Goal: Task Accomplishment & Management: Manage account settings

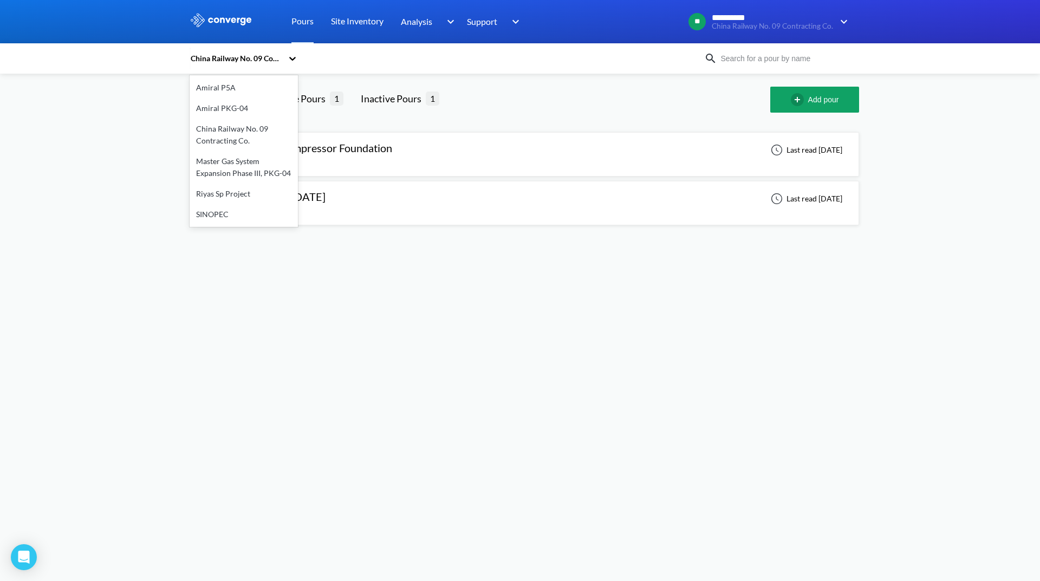
drag, startPoint x: 280, startPoint y: 60, endPoint x: 273, endPoint y: 60, distance: 6.5
click at [276, 60] on div "China Railway No. 09 Contracting Co." at bounding box center [236, 59] width 93 height 12
click at [255, 196] on div "Riyas Sp Project" at bounding box center [244, 194] width 108 height 21
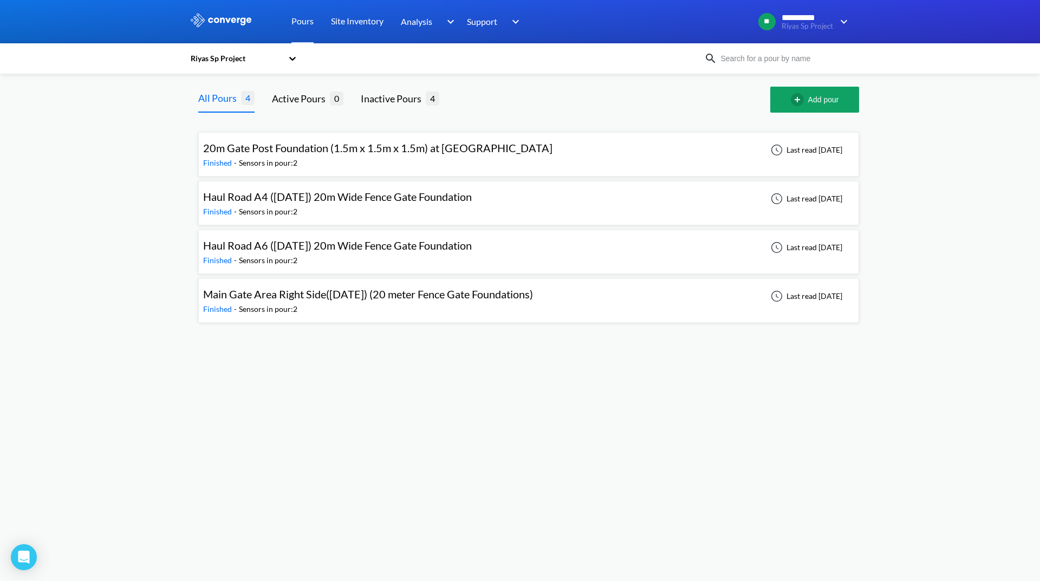
click at [503, 300] on span "Main Gate Area Right Side([DATE]) (20 meter Fence Gate Foundations)" at bounding box center [368, 294] width 330 height 13
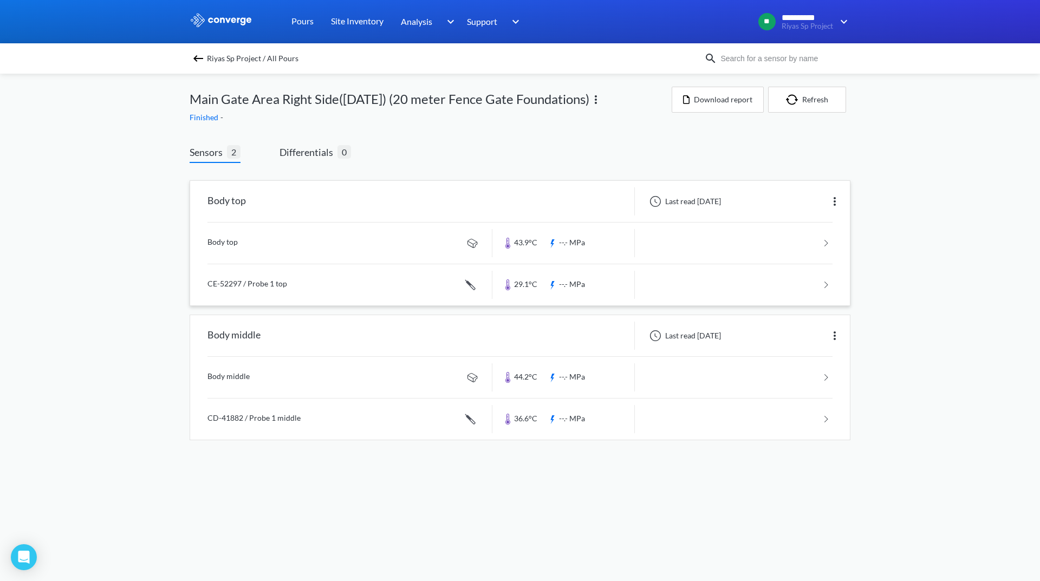
click at [834, 206] on img at bounding box center [834, 201] width 13 height 13
click at [790, 207] on div "Edit" at bounding box center [806, 201] width 69 height 21
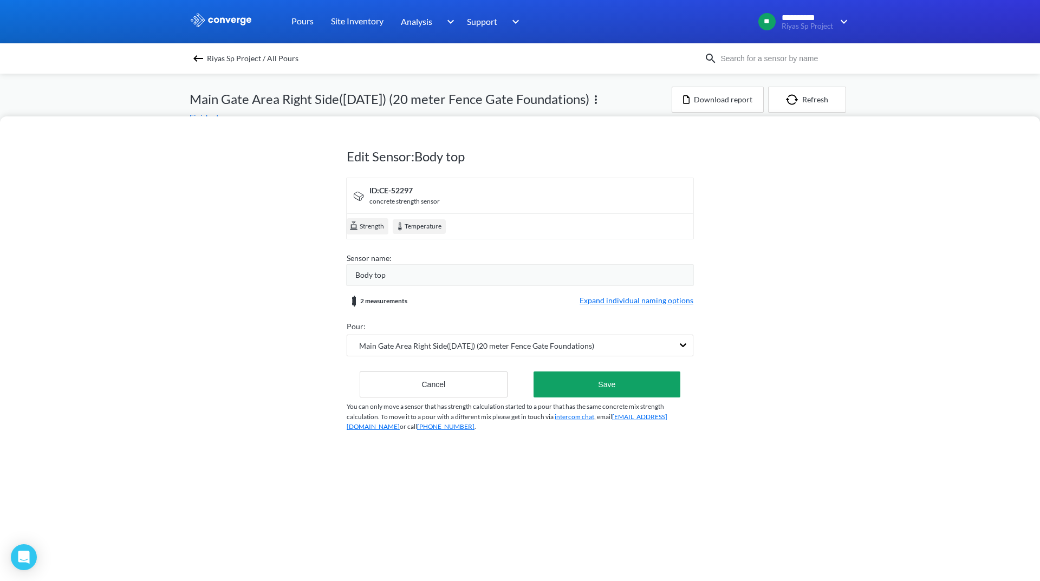
click at [638, 301] on span "Expand individual naming options" at bounding box center [637, 301] width 114 height 13
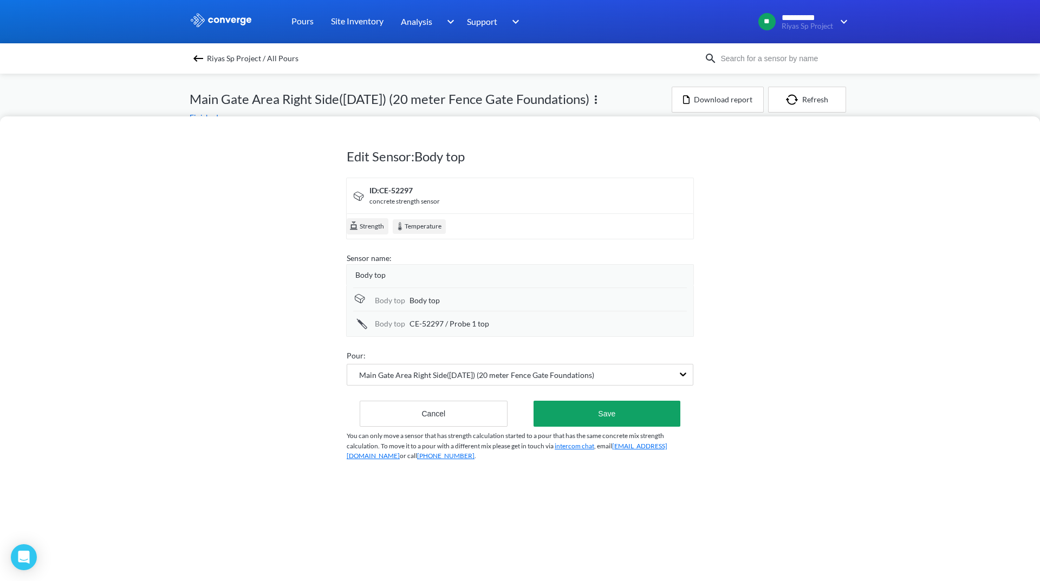
click at [443, 304] on div "Body top" at bounding box center [548, 301] width 277 height 12
click at [380, 275] on span "Body top" at bounding box center [370, 275] width 30 height 12
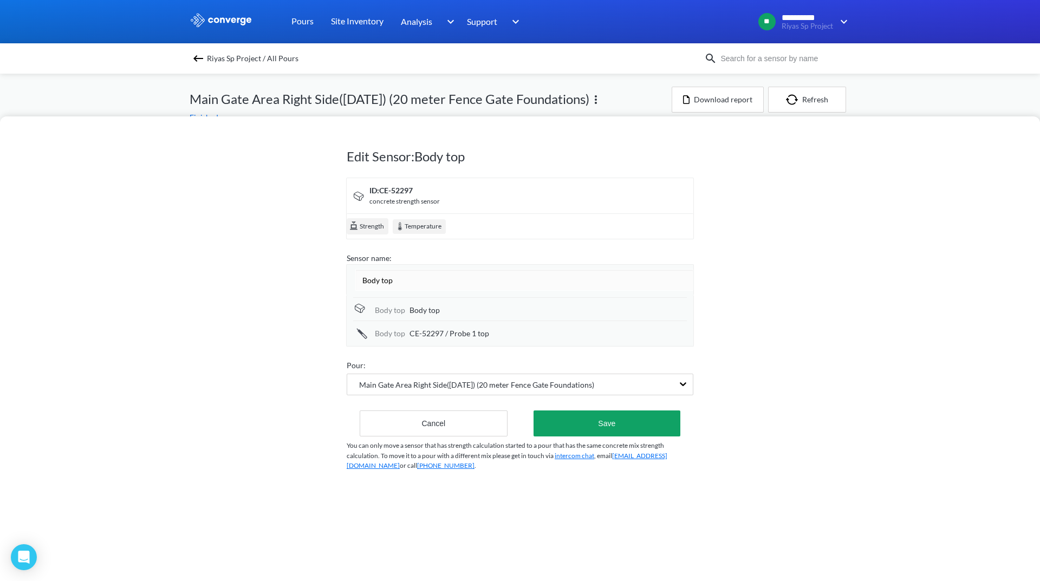
drag, startPoint x: 387, startPoint y: 281, endPoint x: 323, endPoint y: 272, distance: 64.5
click at [323, 272] on div "Edit Sensor: Body top ID: CE-52297 concrete strength sensor Strength Temperatur…" at bounding box center [520, 348] width 1040 height 465
type input "TOP"
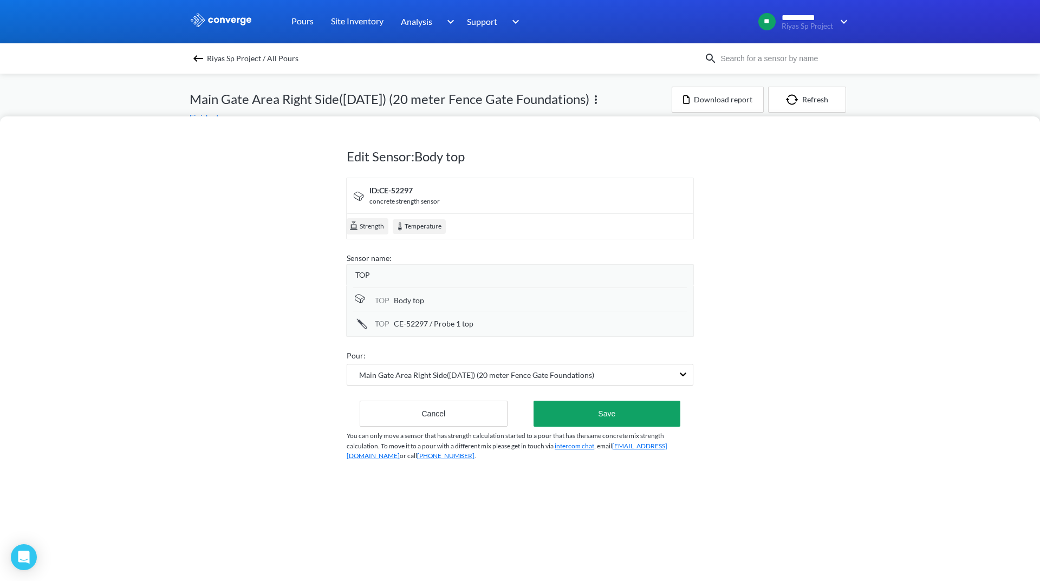
click at [477, 302] on div "TOP Body top" at bounding box center [520, 299] width 334 height 23
click at [405, 303] on span "Body top" at bounding box center [409, 301] width 30 height 12
drag, startPoint x: 405, startPoint y: 303, endPoint x: 370, endPoint y: 301, distance: 34.7
click at [370, 301] on div "TOP Body top" at bounding box center [520, 300] width 334 height 24
type input "/Body Level"
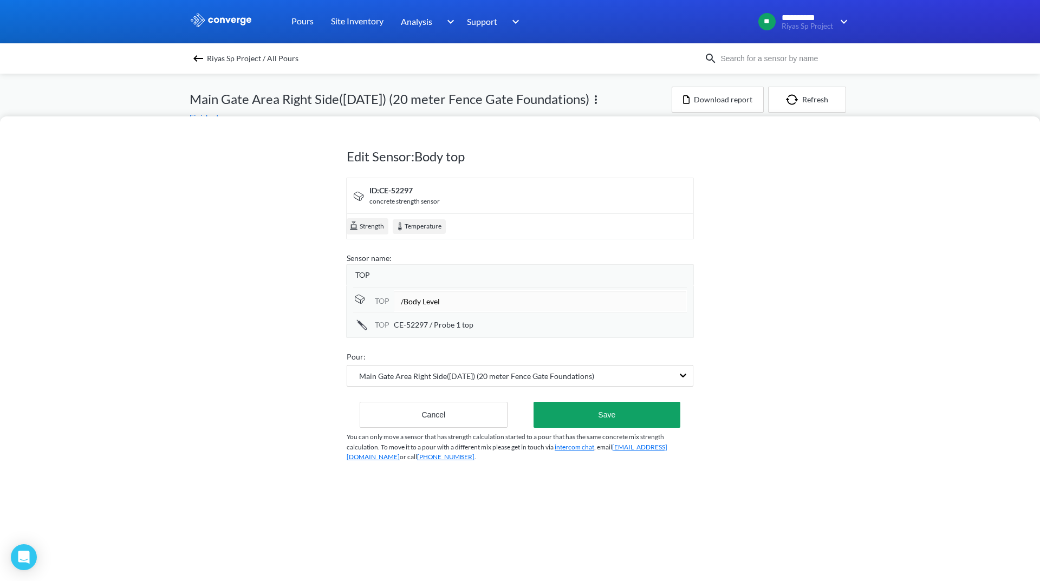
click at [445, 326] on span "CE-52297 / Probe 1 top" at bounding box center [434, 325] width 80 height 12
drag, startPoint x: 480, startPoint y: 328, endPoint x: 348, endPoint y: 317, distance: 132.6
click at [348, 317] on div "TOP /Body Level TOP CE-52297 / Probe 1 top" at bounding box center [520, 311] width 348 height 53
type input "/Probe Level"
click at [610, 407] on button "Save" at bounding box center [607, 414] width 147 height 26
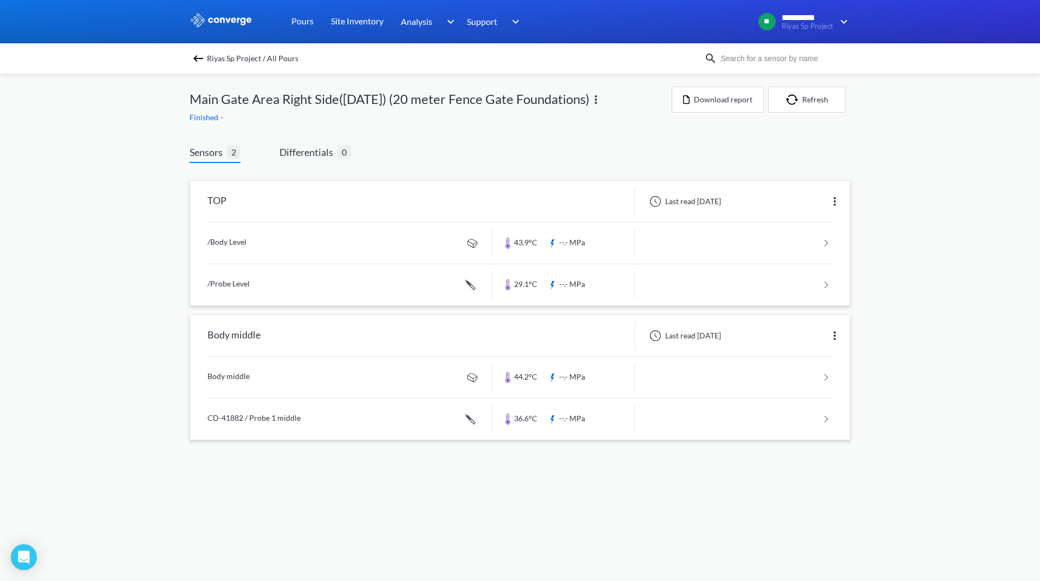
click at [832, 333] on img at bounding box center [834, 335] width 13 height 13
click at [800, 340] on div "Edit" at bounding box center [806, 336] width 69 height 21
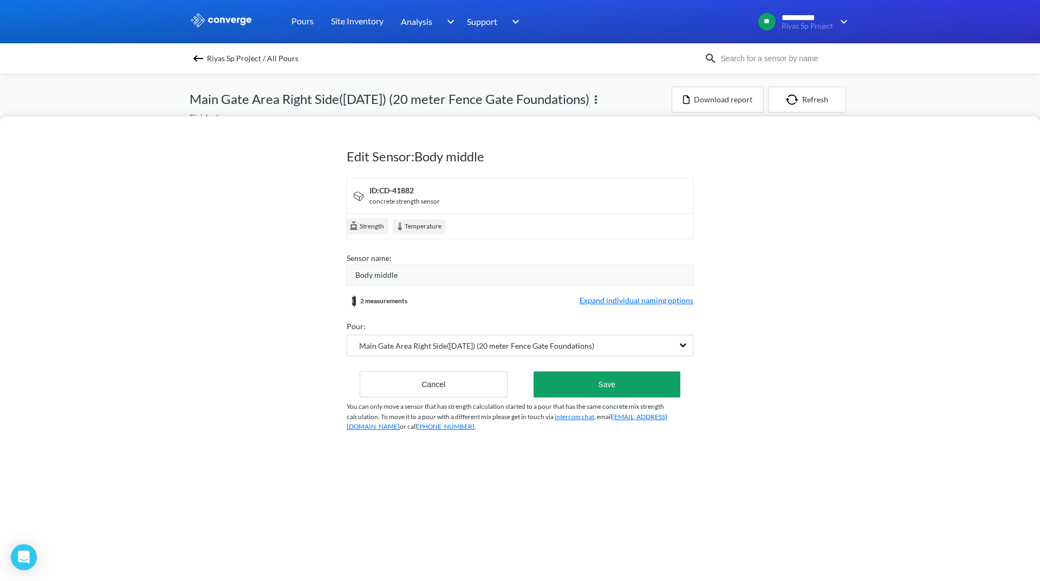
click at [419, 265] on div "Body middle" at bounding box center [520, 275] width 348 height 22
click at [382, 271] on span "Body middle" at bounding box center [376, 275] width 42 height 12
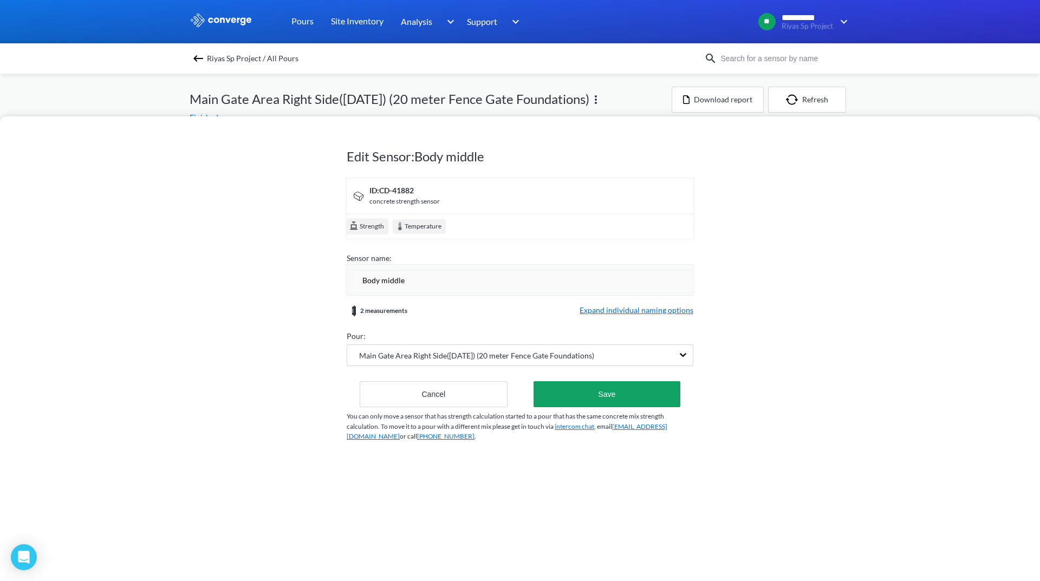
click at [382, 271] on input "Body middle" at bounding box center [524, 280] width 338 height 22
drag, startPoint x: 428, startPoint y: 307, endPoint x: 423, endPoint y: 295, distance: 13.1
click at [428, 304] on div "2 measurements Expand individual naming options" at bounding box center [520, 310] width 347 height 13
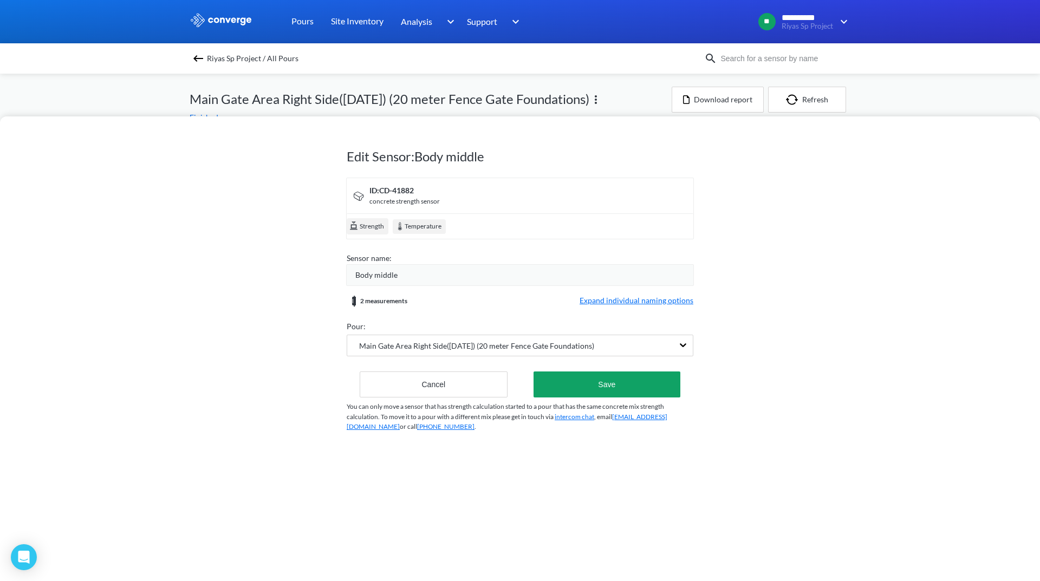
click at [402, 275] on div "Body middle" at bounding box center [524, 275] width 338 height 12
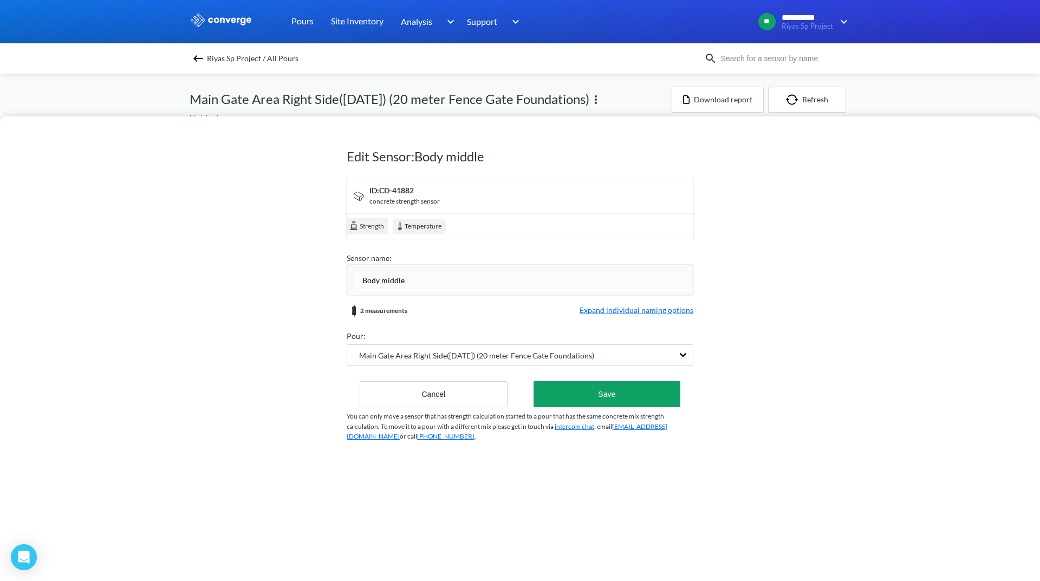
drag, startPoint x: 409, startPoint y: 284, endPoint x: 334, endPoint y: 270, distance: 76.2
click at [334, 270] on div "Edit Sensor: Body middle ID: CD-41882 concrete strength sensor Strength Tempera…" at bounding box center [520, 348] width 1040 height 465
type input "MIDDLE"
click at [626, 310] on form "ID: CD-41882 concrete strength sensor Strength Temperature Sensor name: MIDDLE …" at bounding box center [520, 293] width 347 height 230
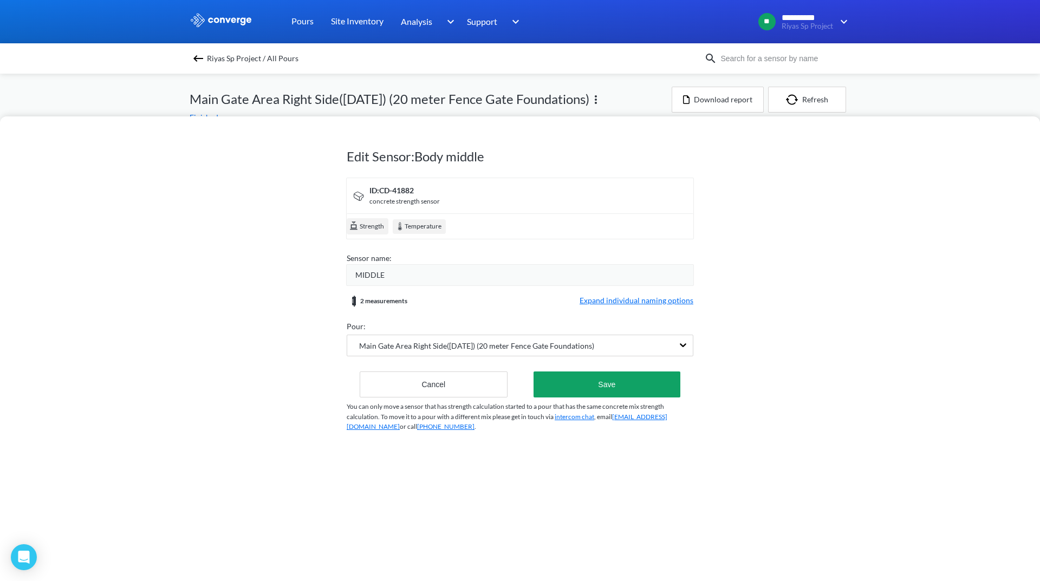
click at [600, 299] on span "Expand individual naming options" at bounding box center [637, 301] width 114 height 13
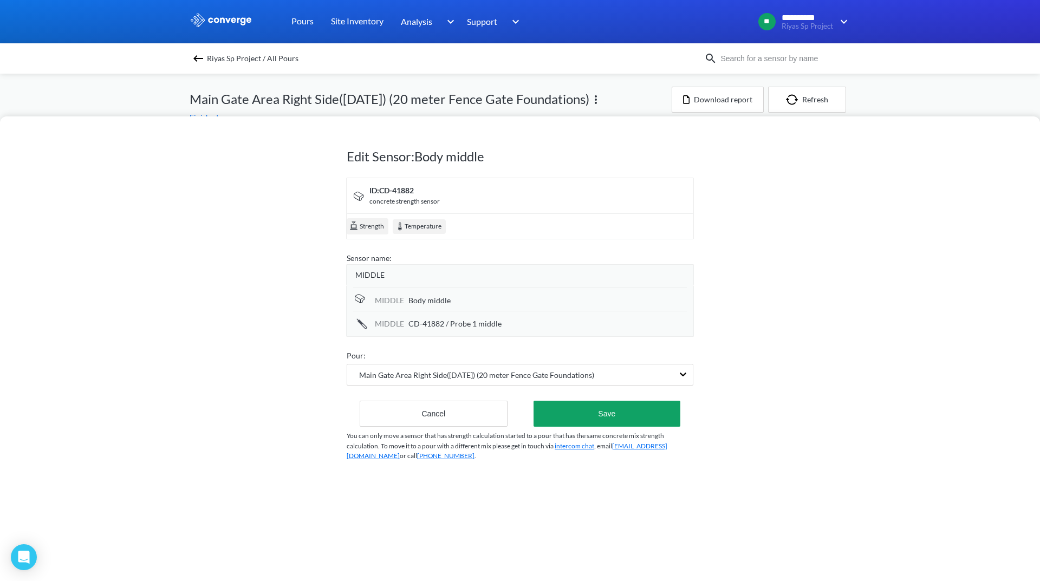
click at [461, 294] on div "MIDDLE Body middle" at bounding box center [520, 299] width 334 height 23
click at [452, 298] on div "Body middle" at bounding box center [547, 301] width 278 height 12
drag, startPoint x: 405, startPoint y: 303, endPoint x: 382, endPoint y: 303, distance: 22.8
click at [382, 303] on div "MIDDLE Body middle" at bounding box center [520, 300] width 334 height 24
type input "/Body Level"
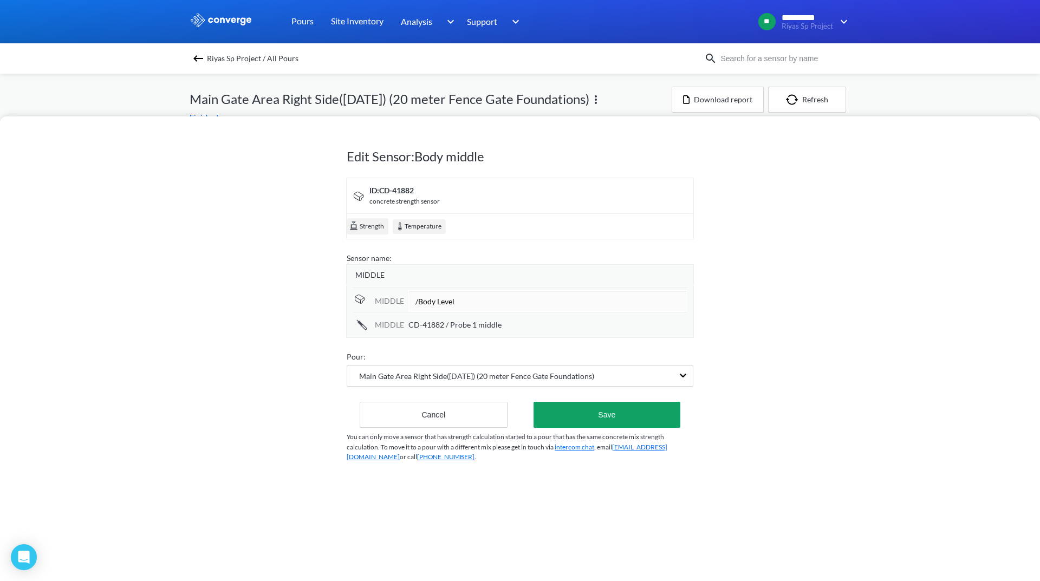
click at [530, 322] on div "CD-41882 / Probe 1 middle" at bounding box center [547, 325] width 278 height 12
drag, startPoint x: 517, startPoint y: 319, endPoint x: 348, endPoint y: 321, distance: 169.6
click at [348, 321] on div "MIDDLE /Body Level MIDDLE CD-41882 / Probe 1 middle" at bounding box center [520, 311] width 348 height 53
type input "/Probe Level"
click at [631, 411] on button "Save" at bounding box center [607, 415] width 147 height 26
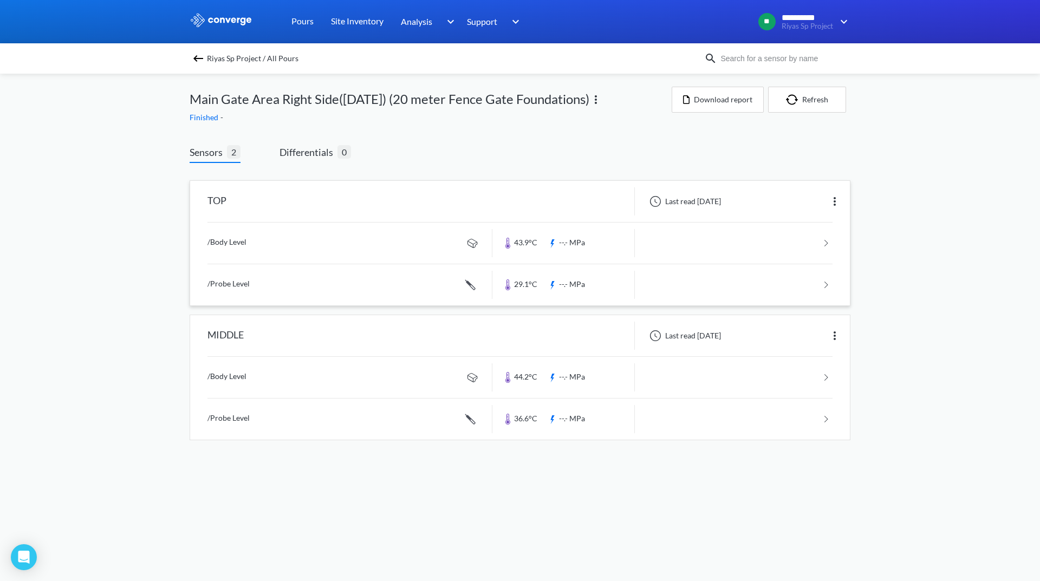
click at [602, 94] on img at bounding box center [595, 99] width 13 height 13
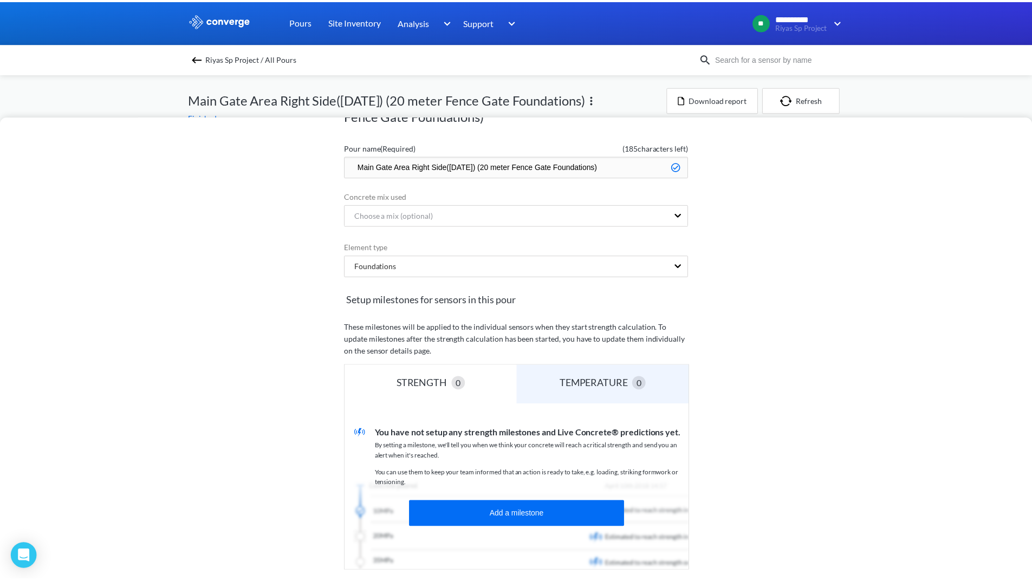
scroll to position [163, 0]
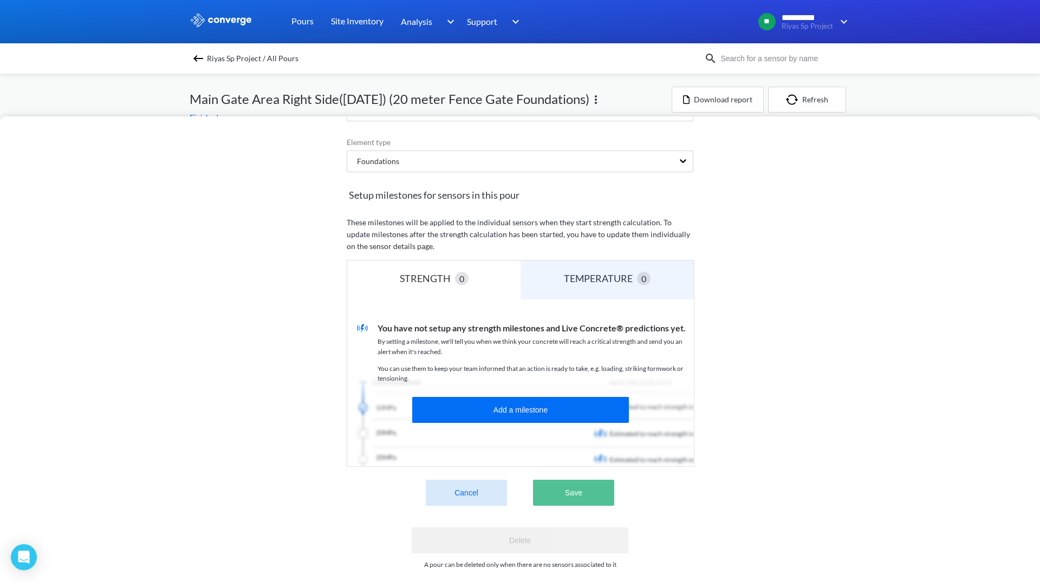
click at [557, 483] on button "Save" at bounding box center [573, 493] width 81 height 26
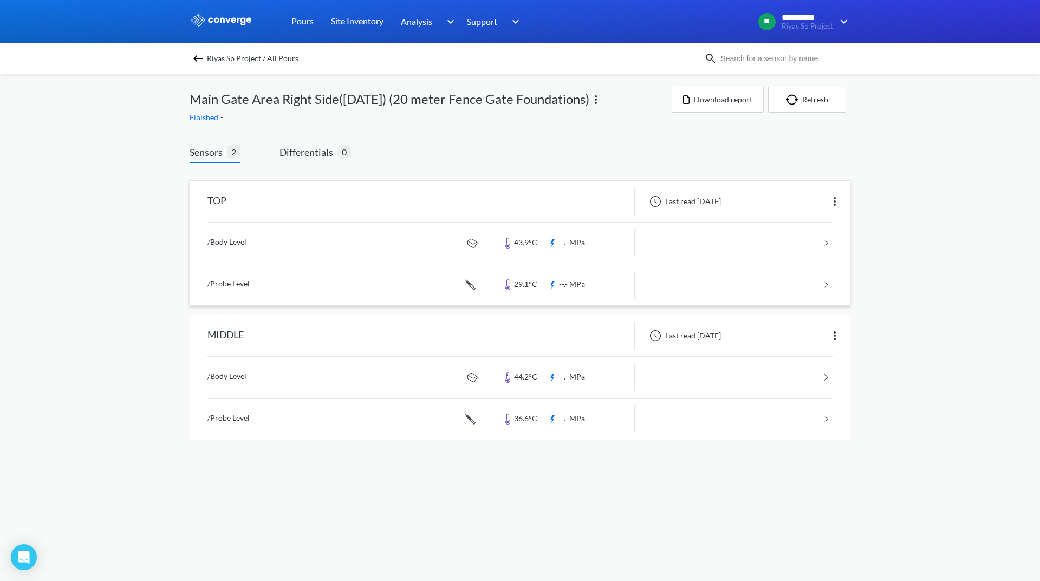
click at [748, 252] on link at bounding box center [519, 243] width 625 height 41
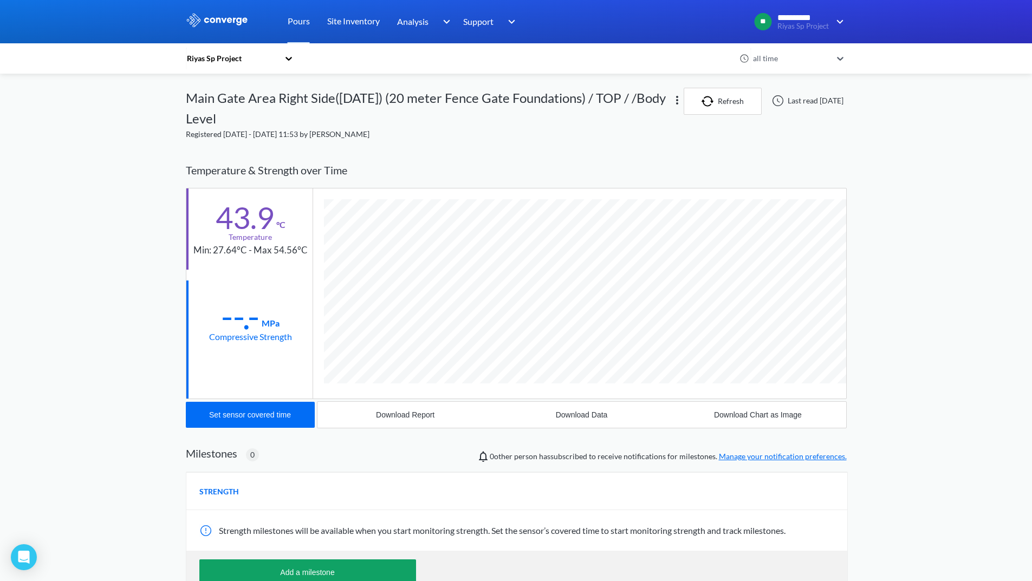
scroll to position [586, 661]
click at [407, 408] on button "Download Report" at bounding box center [405, 415] width 176 height 26
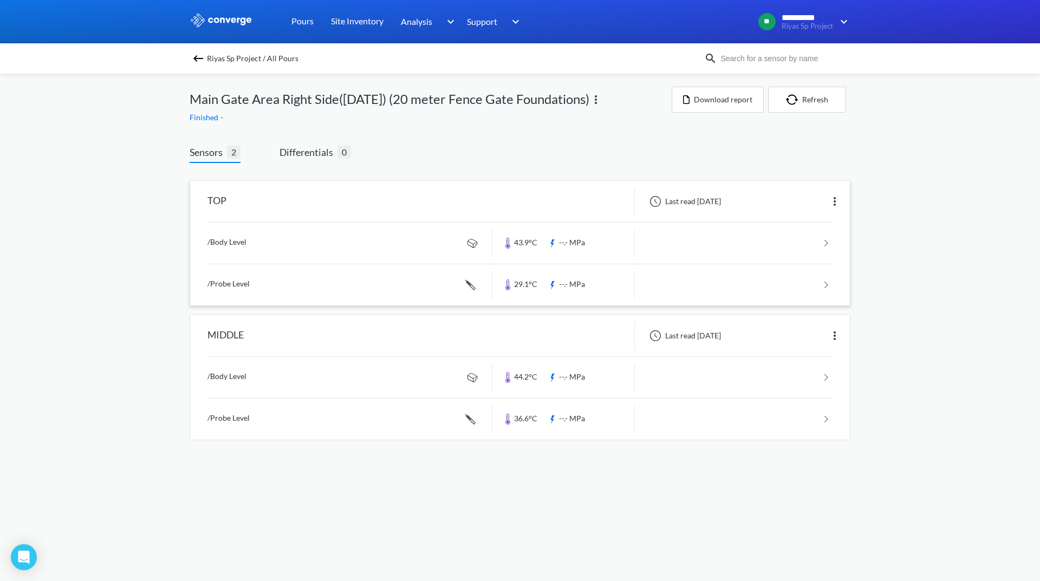
click at [713, 298] on link at bounding box center [519, 284] width 625 height 41
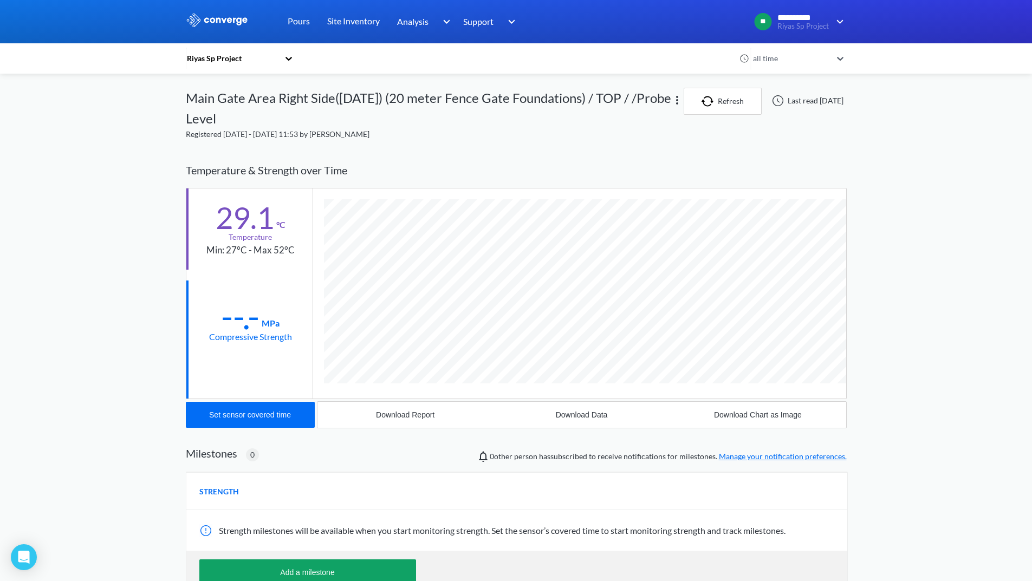
scroll to position [607, 661]
click at [418, 411] on div "Download Report" at bounding box center [405, 415] width 59 height 9
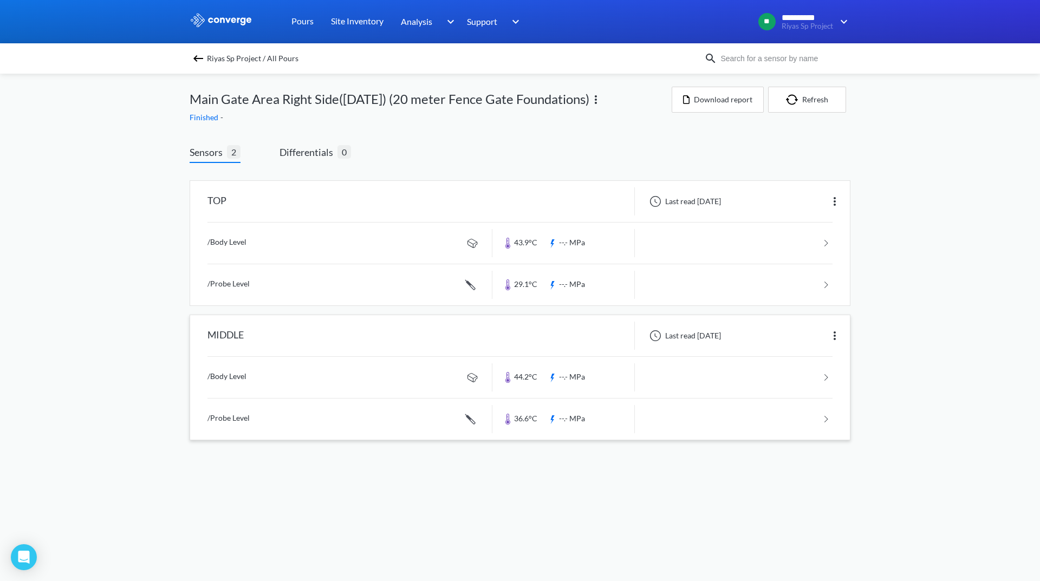
click at [728, 375] on link at bounding box center [519, 377] width 625 height 41
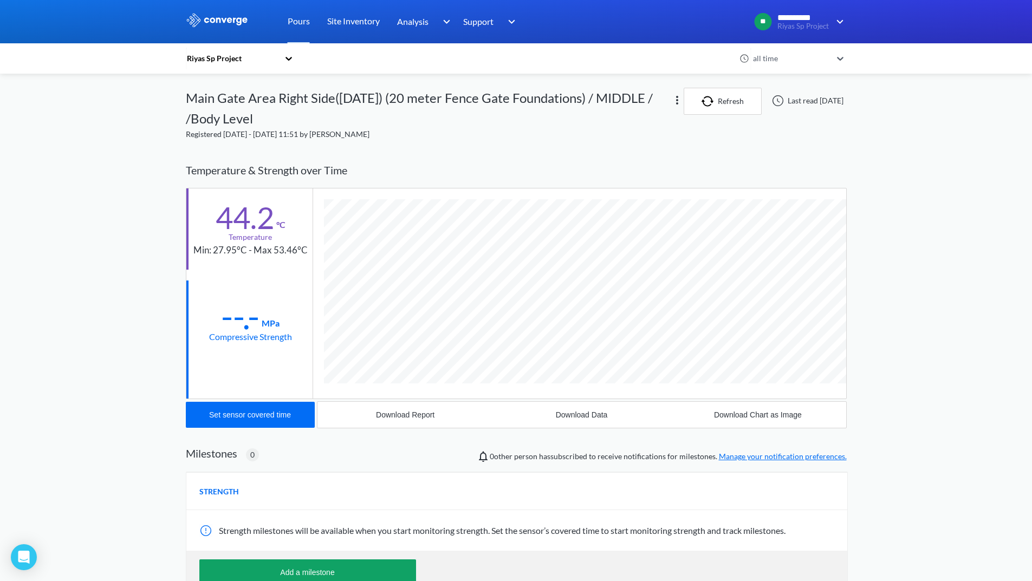
scroll to position [586, 661]
click at [416, 417] on div "Download Report" at bounding box center [405, 415] width 59 height 9
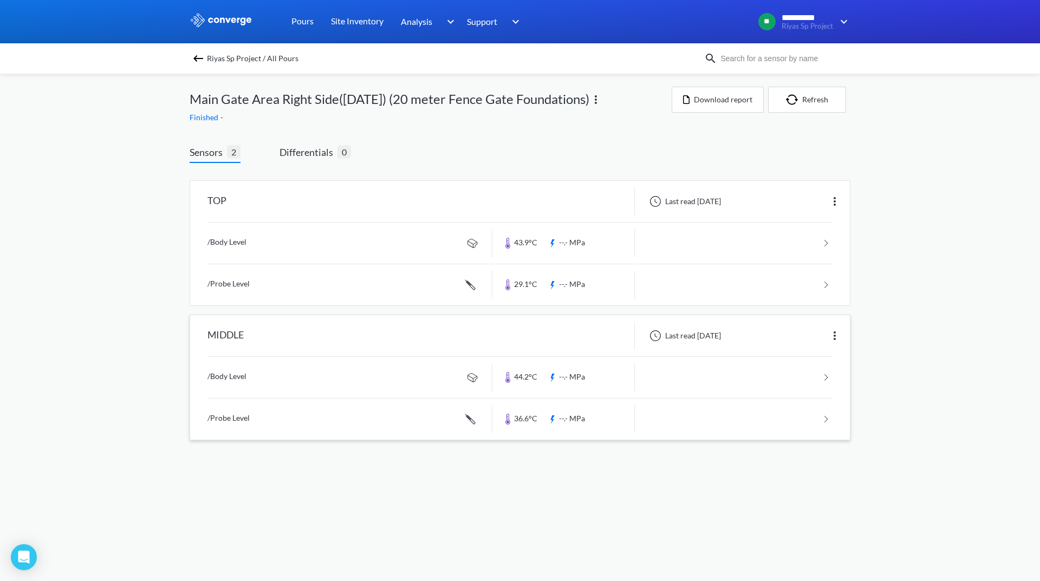
click at [773, 427] on link at bounding box center [519, 419] width 625 height 41
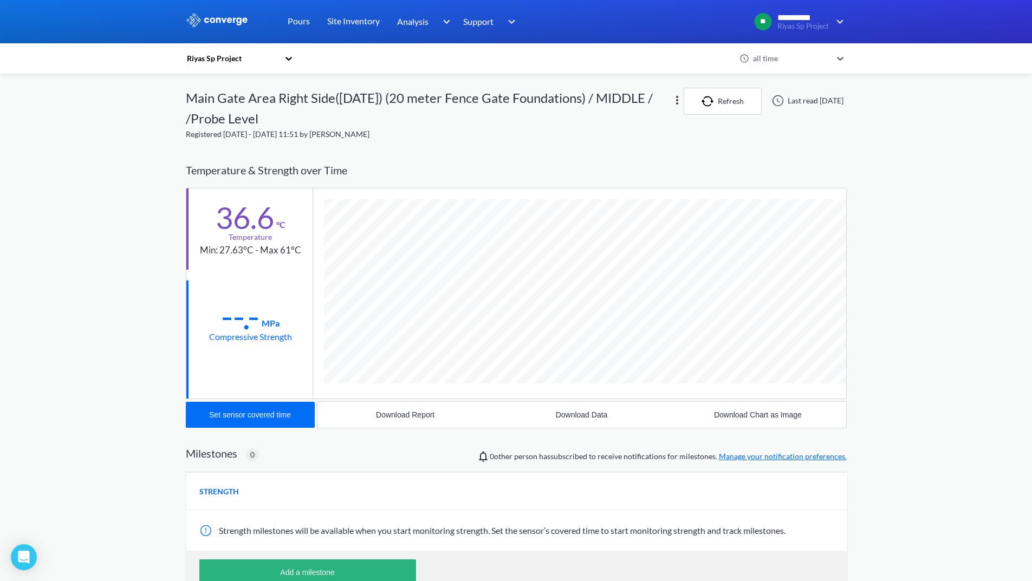
scroll to position [607, 661]
click at [424, 416] on div "Download Report" at bounding box center [405, 415] width 59 height 9
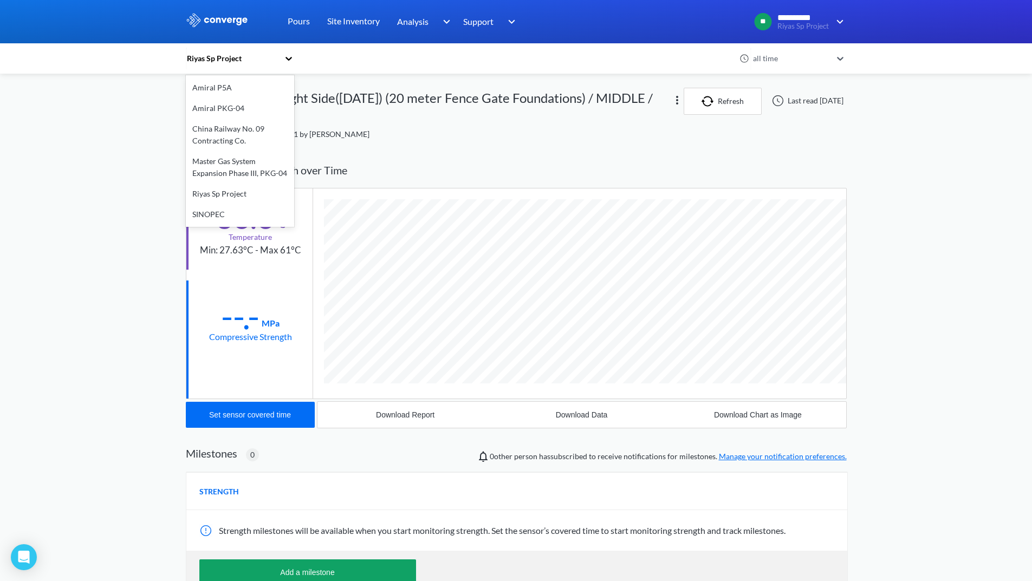
click at [289, 56] on icon at bounding box center [288, 58] width 11 height 11
click at [238, 194] on div "Riyas Sp Project" at bounding box center [240, 194] width 108 height 21
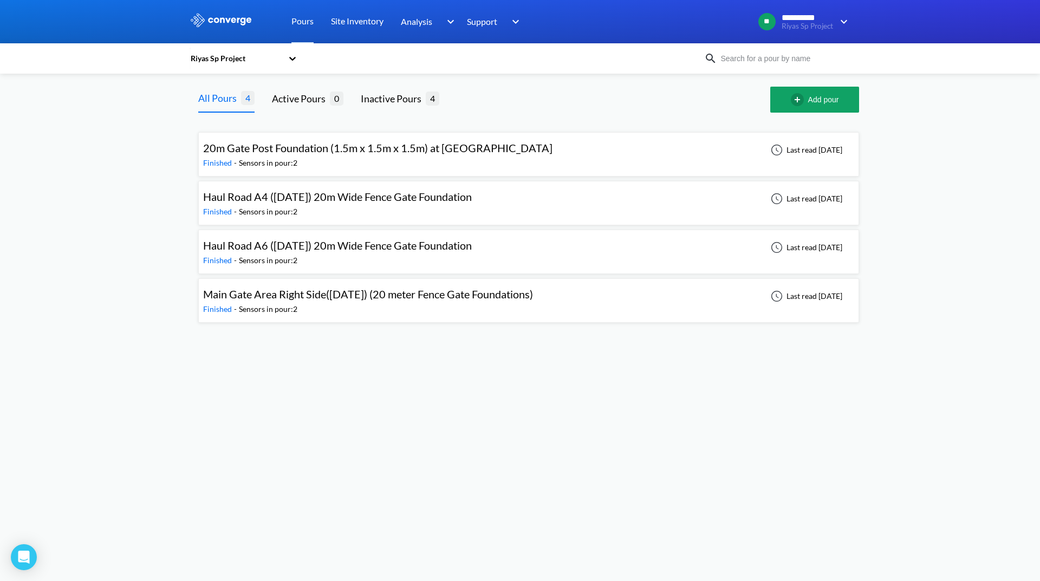
click at [368, 294] on span "Main Gate Area Right Side([DATE]) (20 meter Fence Gate Foundations)" at bounding box center [368, 294] width 330 height 13
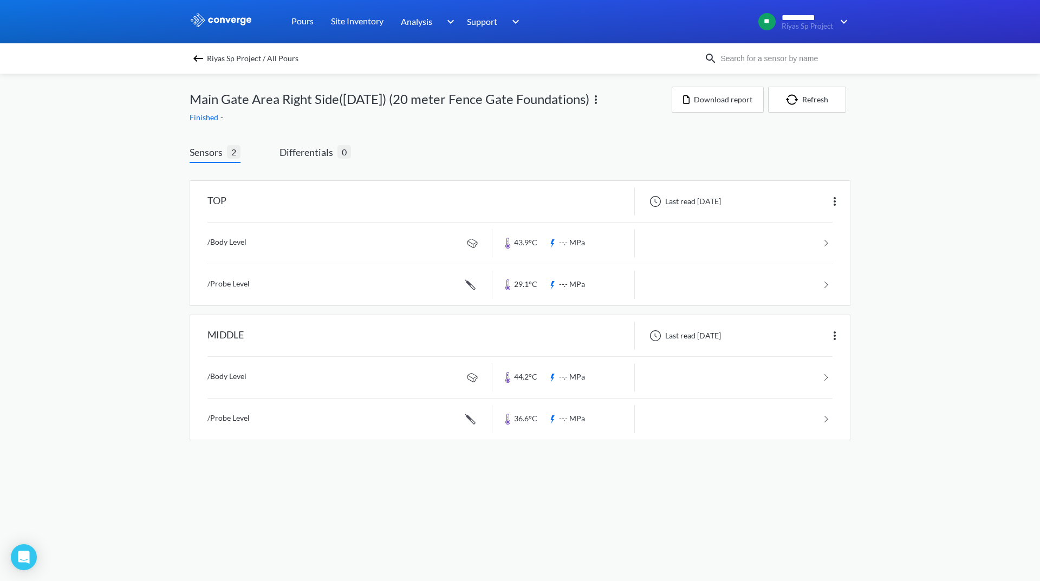
click at [602, 98] on img at bounding box center [595, 99] width 13 height 13
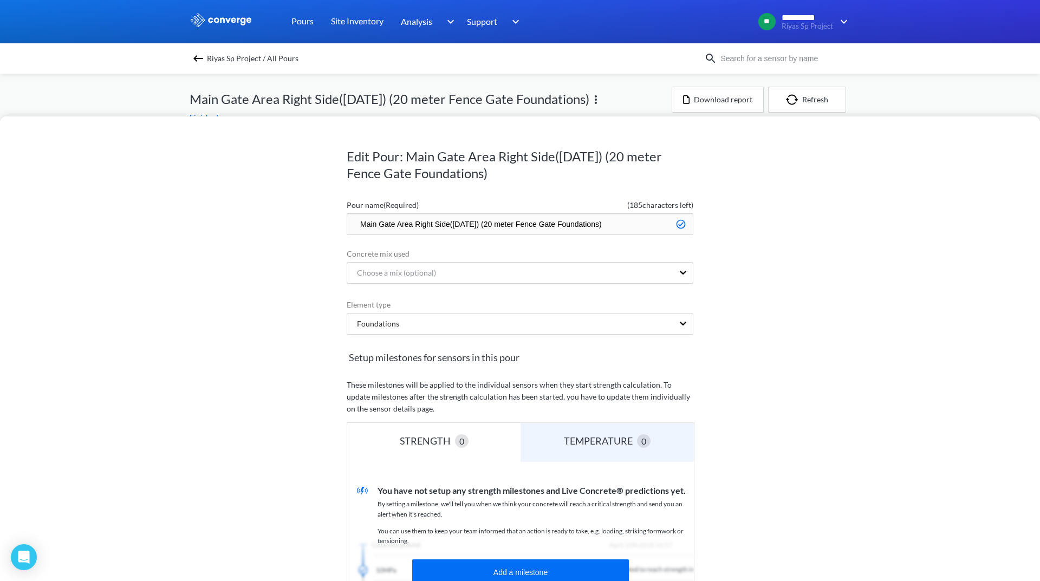
click at [439, 90] on div "Edit Pour: Main Gate Area Right Side([DATE]) (20 meter Fence Gate Foundations) …" at bounding box center [520, 290] width 1040 height 581
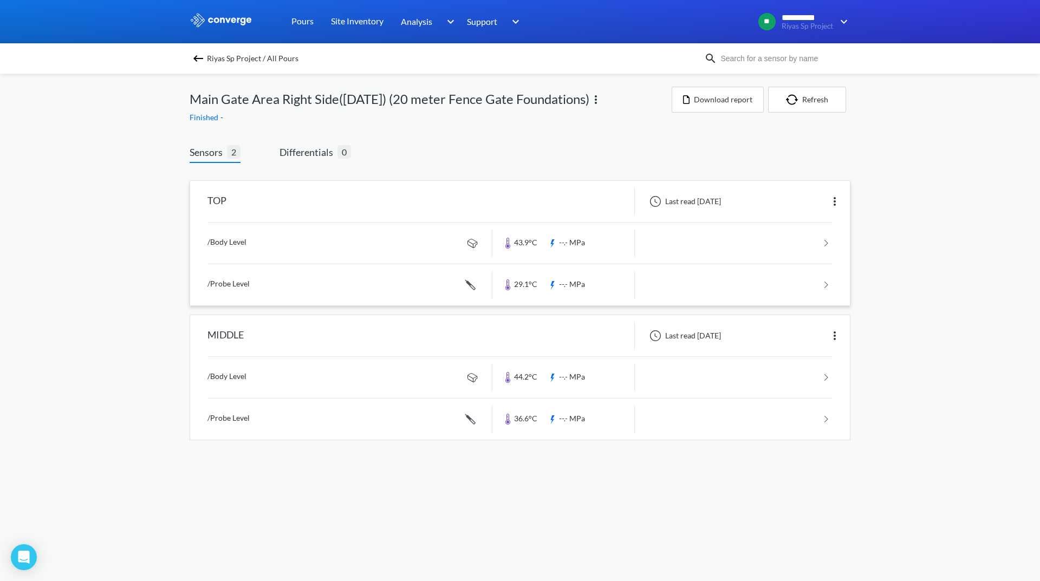
click at [834, 202] on img at bounding box center [834, 201] width 13 height 13
click at [820, 205] on div "Edit" at bounding box center [806, 201] width 69 height 21
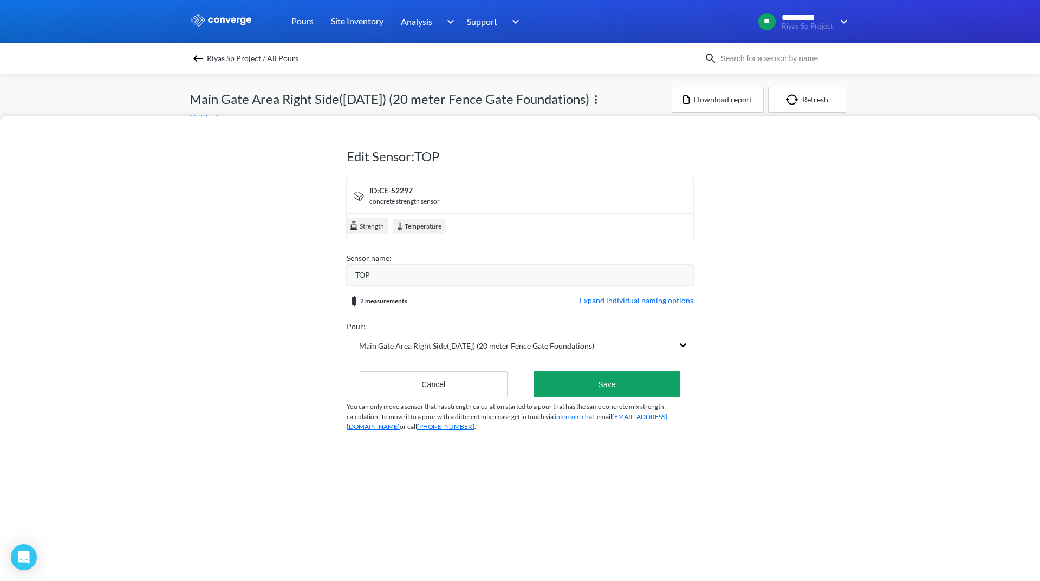
click at [519, 111] on div "Edit Sensor: TOP ID: CE-52297 concrete strength sensor Strength Temperature Sen…" at bounding box center [520, 290] width 1040 height 581
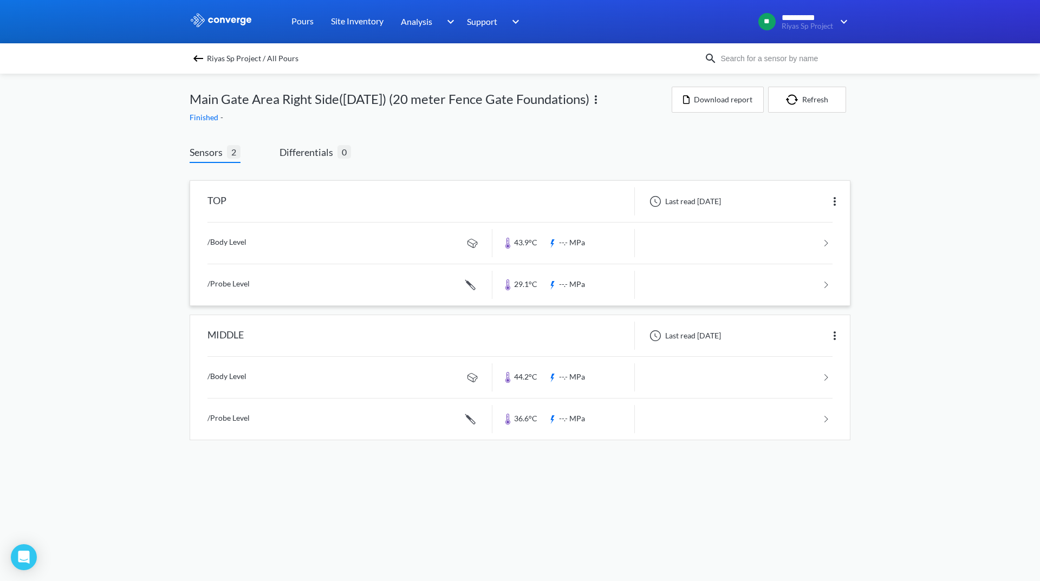
click at [801, 245] on link at bounding box center [519, 243] width 625 height 41
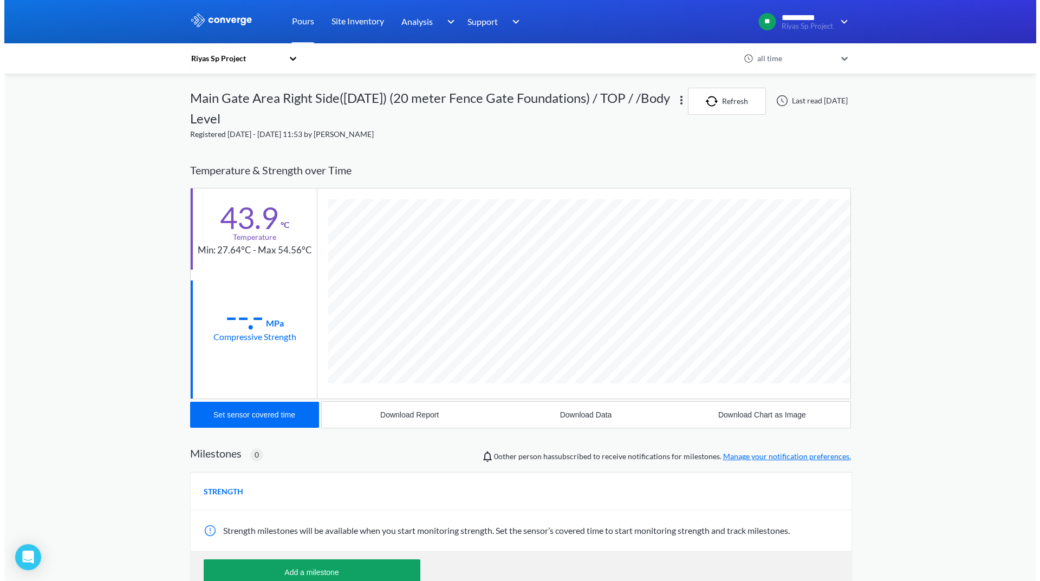
scroll to position [586, 661]
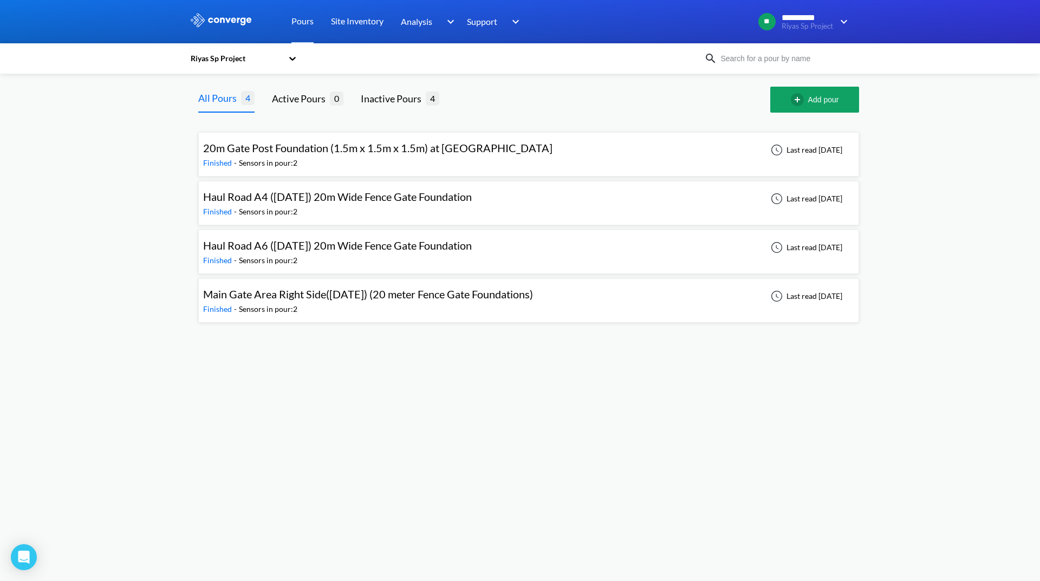
click at [502, 153] on span "20m Gate Post Foundation (1.5m x 1.5m x 1.5m) at [GEOGRAPHIC_DATA]" at bounding box center [377, 147] width 349 height 13
